Goal: Information Seeking & Learning: Learn about a topic

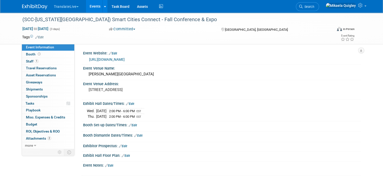
click at [90, 8] on link "Events" at bounding box center [95, 6] width 18 height 13
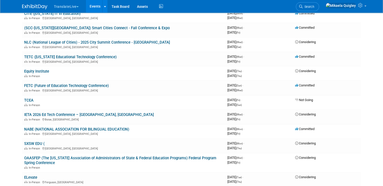
scroll to position [239, 0]
click at [86, 54] on link "TETC ([US_STATE] Educational Technology Conference)" at bounding box center [70, 56] width 92 height 5
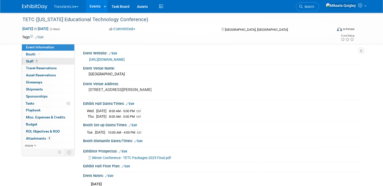
click at [56, 61] on link "1 Staff 1" at bounding box center [48, 61] width 52 height 7
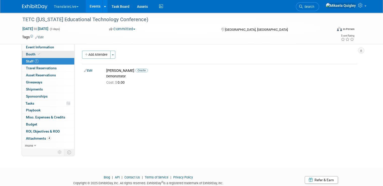
click at [55, 53] on link "Booth" at bounding box center [48, 54] width 52 height 7
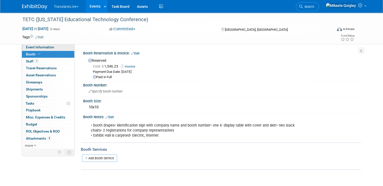
click at [55, 46] on link "Event Information" at bounding box center [48, 47] width 52 height 7
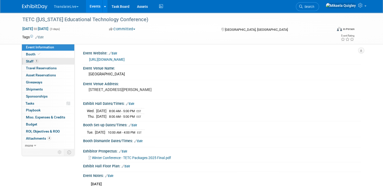
click at [47, 62] on link "1 Staff 1" at bounding box center [48, 61] width 52 height 7
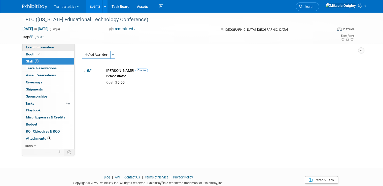
click at [41, 48] on span "Event Information" at bounding box center [40, 47] width 28 height 4
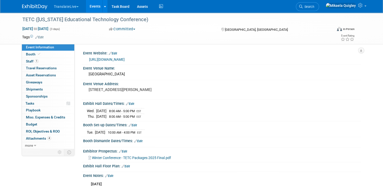
click at [105, 59] on link "https://teta.org/27030_4" at bounding box center [106, 59] width 35 height 4
